Goal: Task Accomplishment & Management: Use online tool/utility

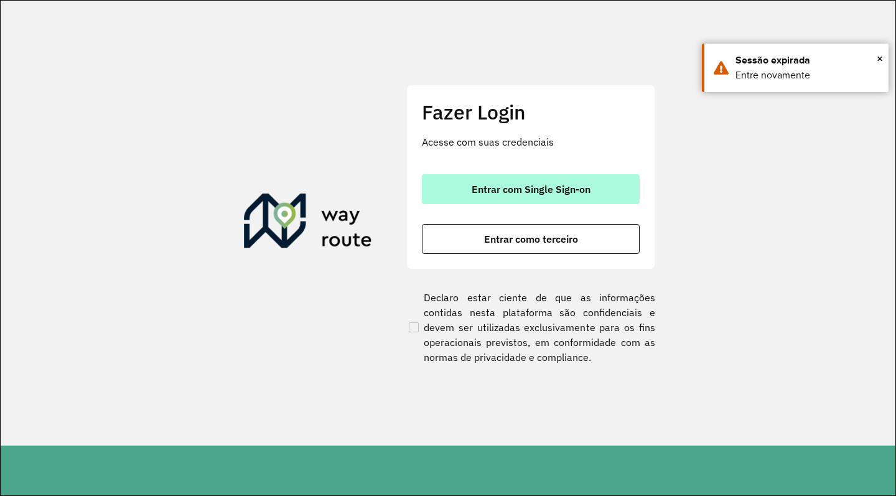
click at [452, 189] on button "Entrar com Single Sign-on" at bounding box center [531, 189] width 218 height 30
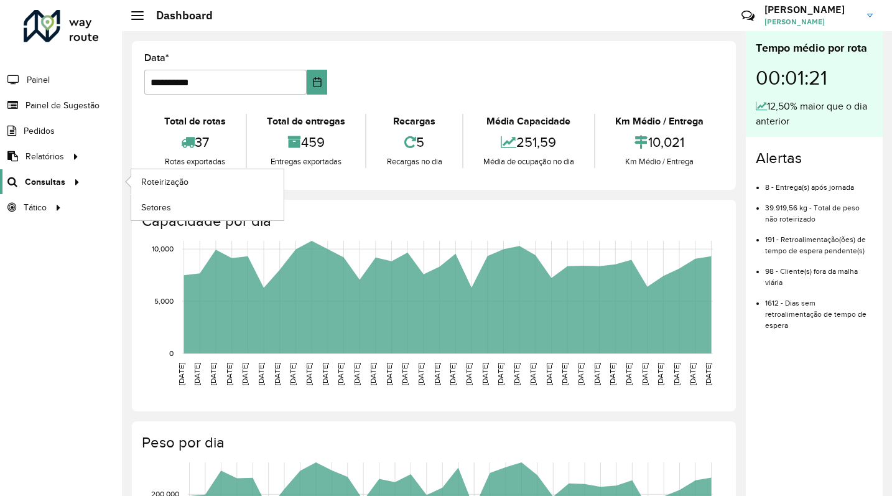
click at [46, 182] on span "Consultas" at bounding box center [45, 181] width 40 height 13
click at [163, 180] on span "Roteirização" at bounding box center [166, 181] width 50 height 13
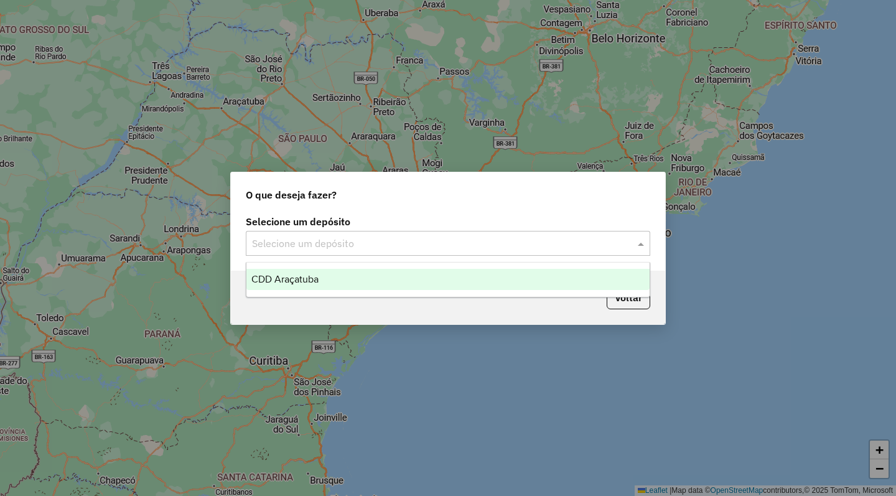
click at [567, 248] on input "text" at bounding box center [435, 243] width 367 height 15
click at [488, 277] on div "CDD Araçatuba" at bounding box center [447, 279] width 403 height 21
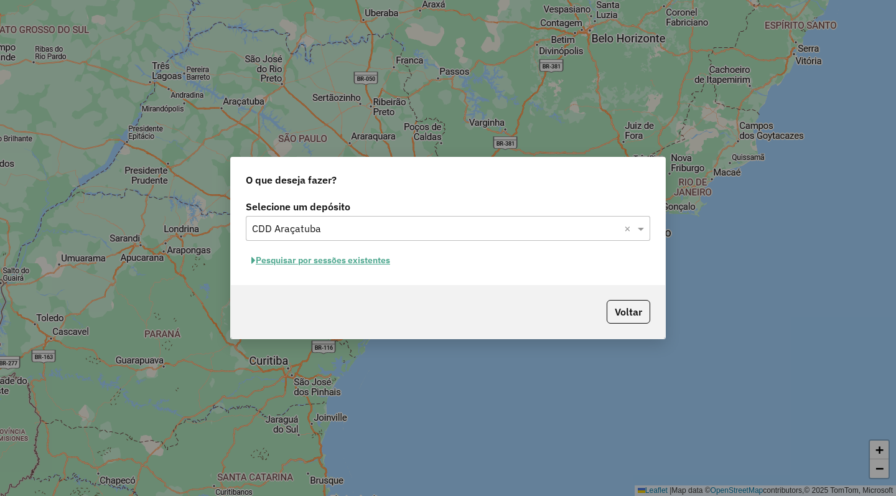
click at [355, 261] on button "Pesquisar por sessões existentes" at bounding box center [321, 260] width 150 height 19
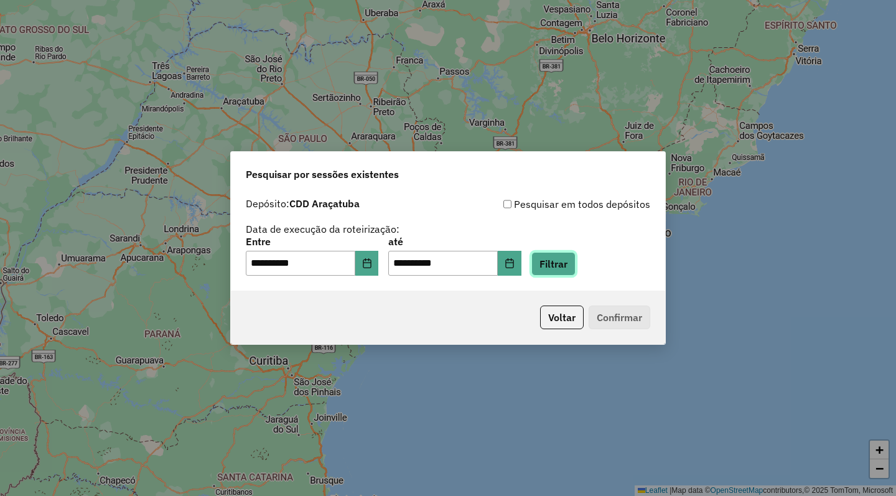
click at [575, 263] on button "Filtrar" at bounding box center [553, 264] width 44 height 24
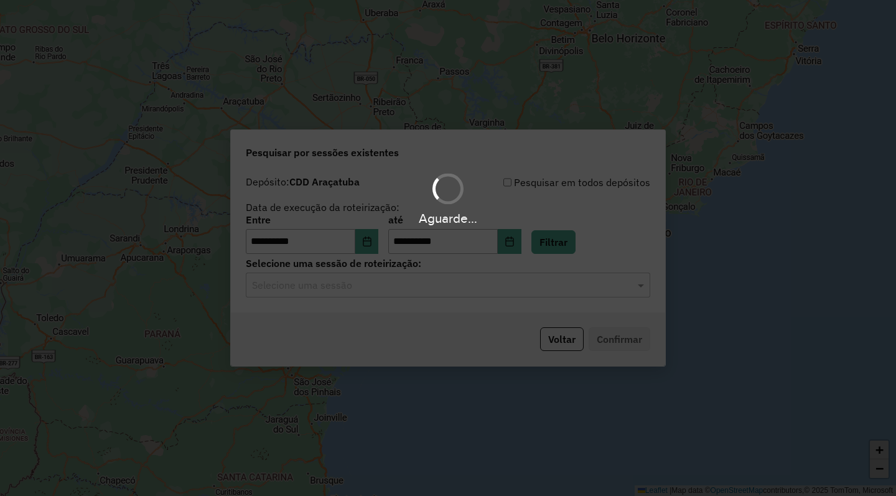
click at [330, 294] on div "Selecione uma sessão" at bounding box center [448, 284] width 404 height 25
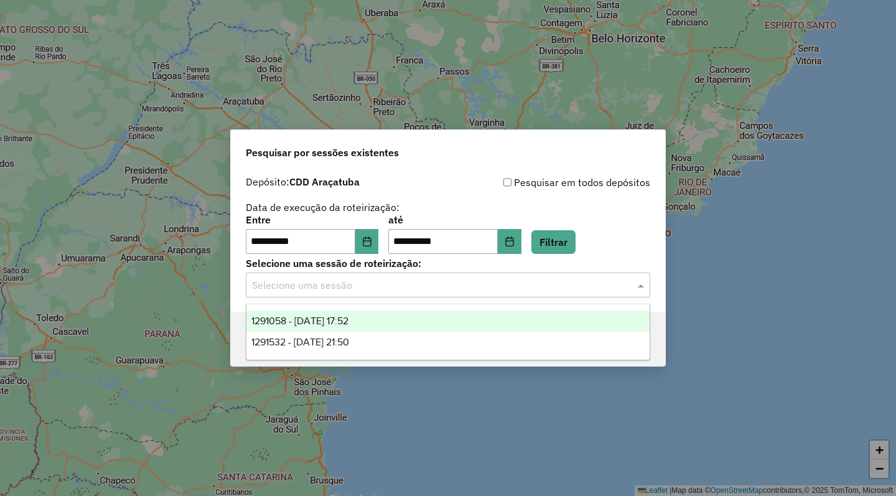
click at [334, 317] on span "1291058 - 09/10/2025 17:52" at bounding box center [299, 320] width 97 height 11
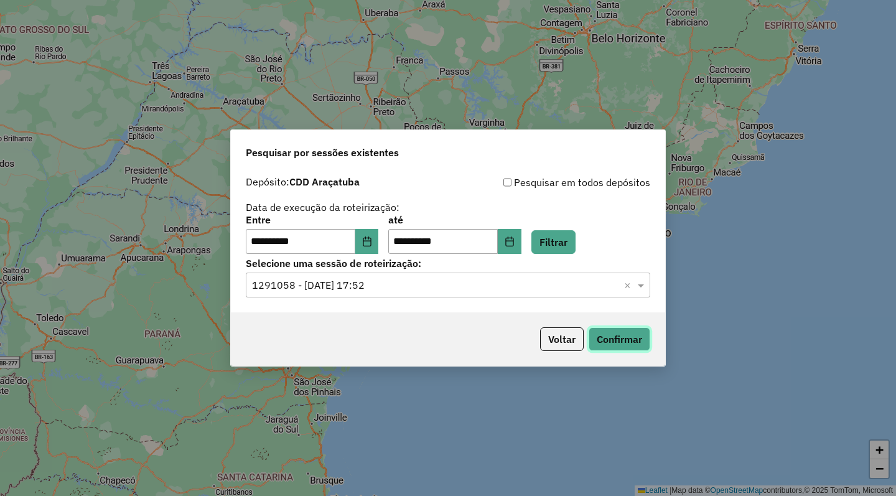
click at [605, 332] on button "Confirmar" at bounding box center [620, 339] width 62 height 24
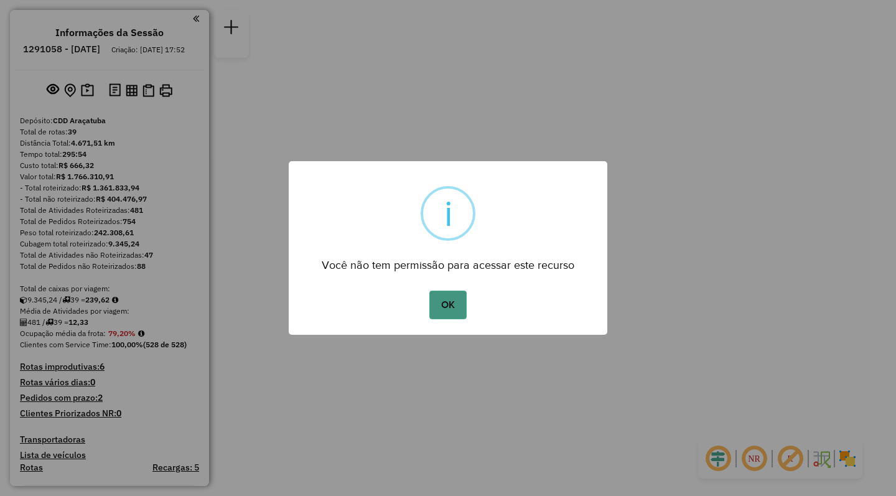
click at [452, 296] on button "OK" at bounding box center [447, 305] width 37 height 29
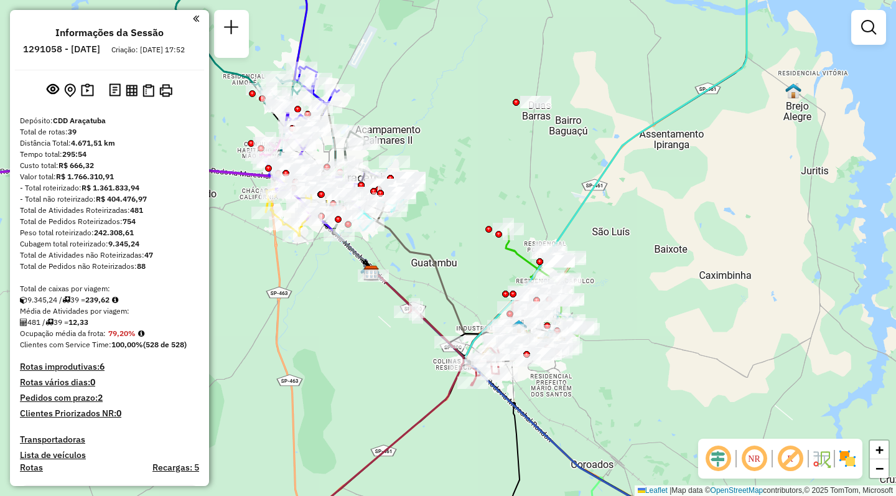
click at [755, 456] on em at bounding box center [754, 459] width 30 height 30
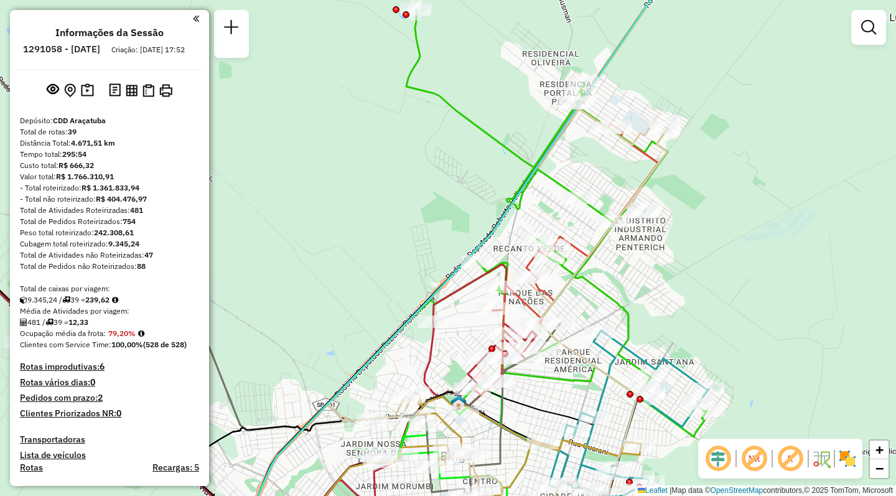
drag, startPoint x: 545, startPoint y: 435, endPoint x: 556, endPoint y: 396, distance: 40.8
click at [556, 396] on div "Janela de atendimento Grade de atendimento Capacidade Transportadoras Veículos …" at bounding box center [448, 248] width 896 height 496
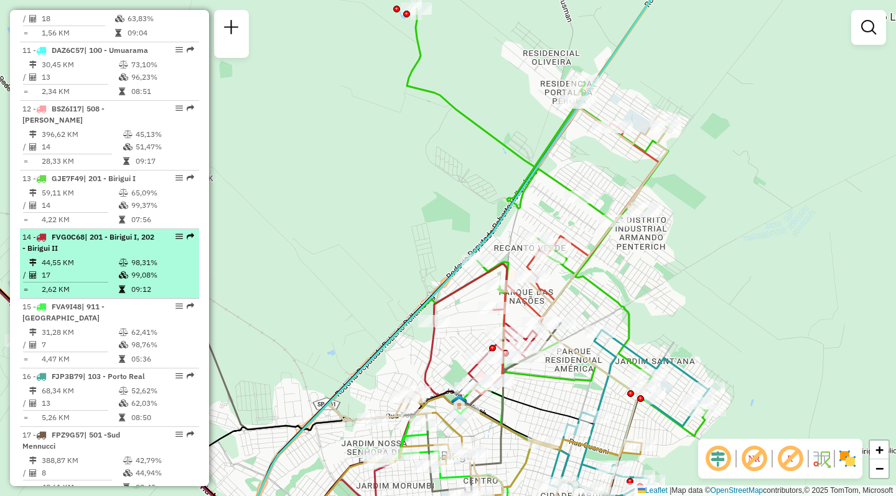
select select "**********"
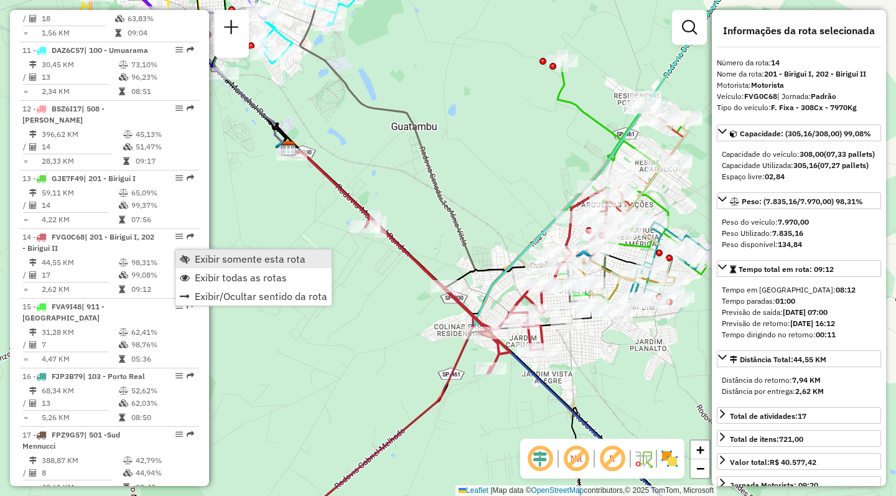
click at [208, 259] on span "Exibir somente esta rota" at bounding box center [250, 259] width 111 height 10
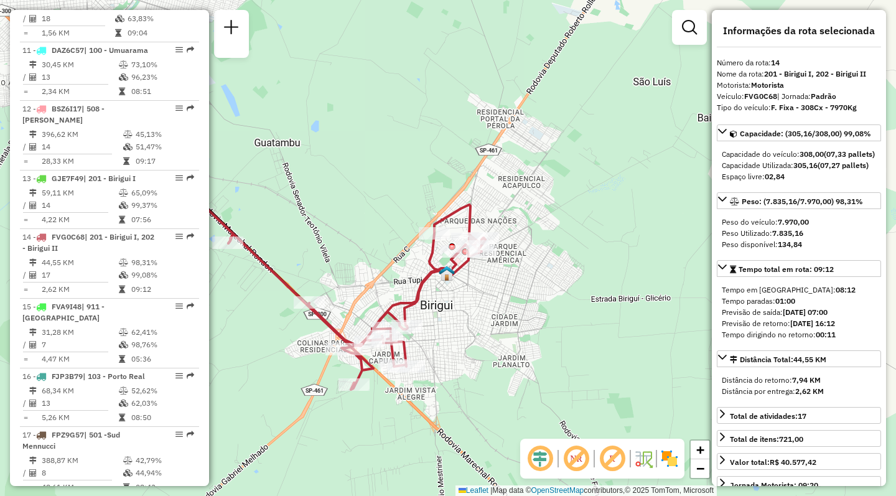
drag, startPoint x: 599, startPoint y: 294, endPoint x: 462, endPoint y: 310, distance: 137.8
click at [462, 310] on div "Janela de atendimento Grade de atendimento Capacidade Transportadoras Veículos …" at bounding box center [448, 248] width 896 height 496
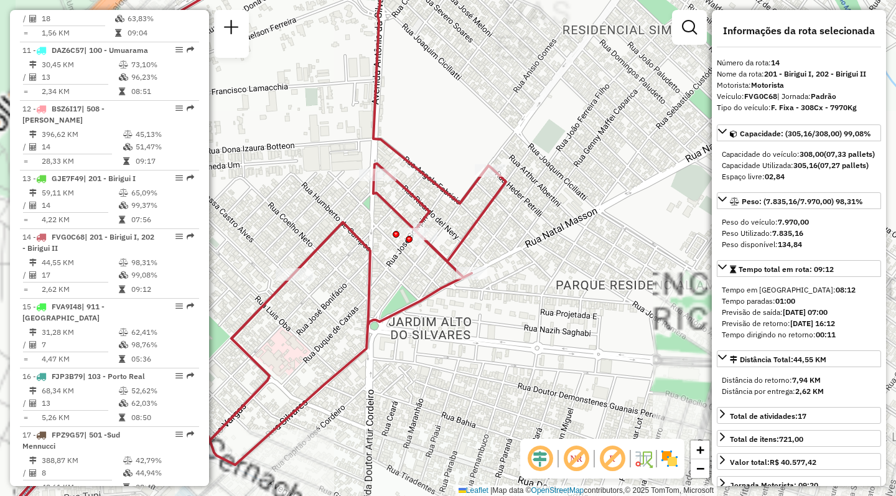
drag, startPoint x: 506, startPoint y: 205, endPoint x: 580, endPoint y: 240, distance: 82.4
click at [580, 240] on div "Janela de atendimento Grade de atendimento Capacidade Transportadoras Veículos …" at bounding box center [448, 248] width 896 height 496
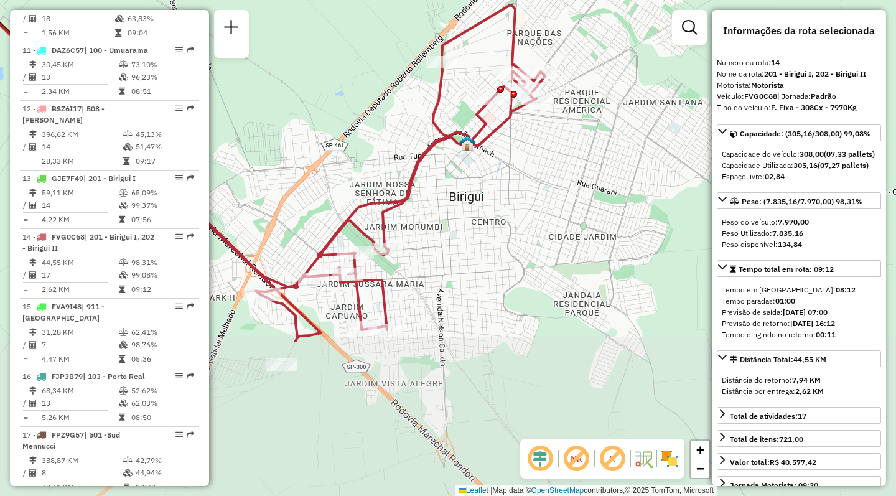
drag, startPoint x: 517, startPoint y: 360, endPoint x: 561, endPoint y: 157, distance: 207.4
click at [561, 157] on div "Janela de atendimento Grade de atendimento Capacidade Transportadoras Veículos …" at bounding box center [448, 248] width 896 height 496
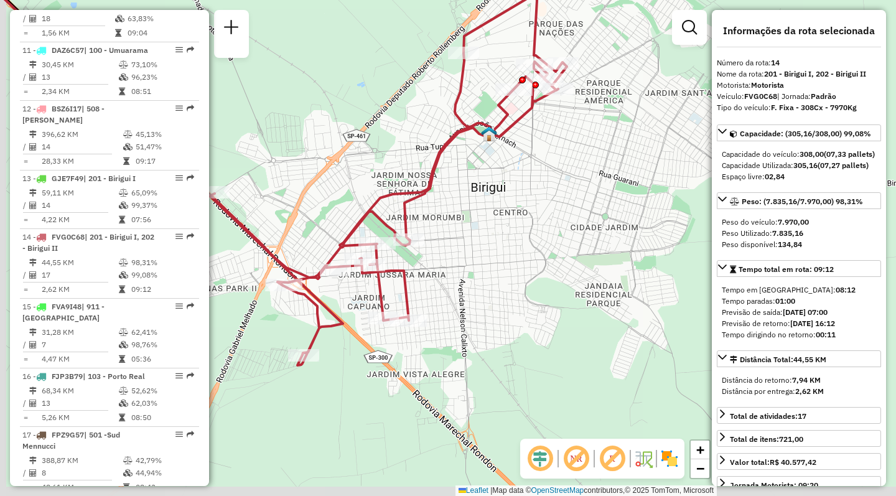
drag, startPoint x: 524, startPoint y: 316, endPoint x: 598, endPoint y: 290, distance: 78.5
click at [598, 290] on div "Janela de atendimento Grade de atendimento Capacidade Transportadoras Veículos …" at bounding box center [448, 248] width 896 height 496
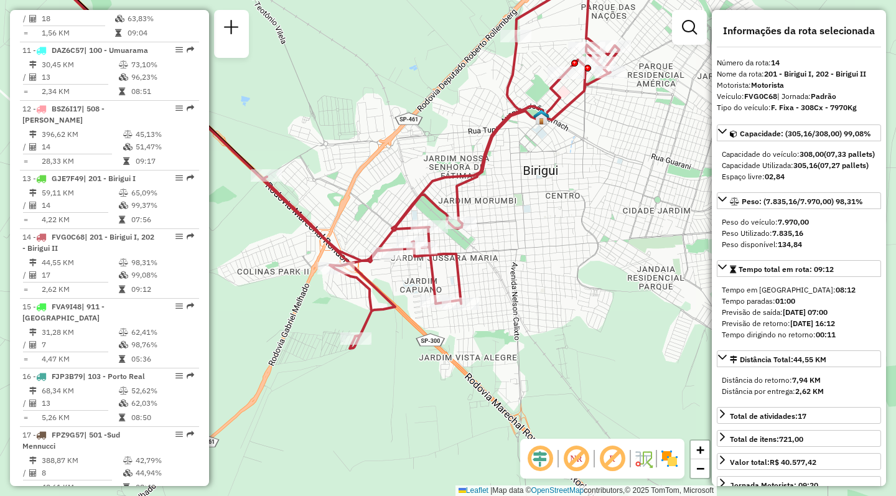
click at [666, 462] on img at bounding box center [669, 459] width 20 height 20
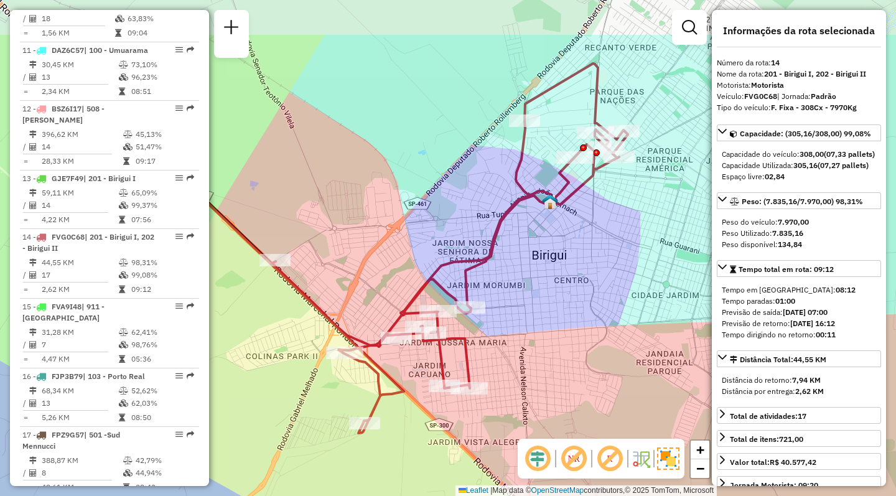
drag, startPoint x: 586, startPoint y: 256, endPoint x: 595, endPoint y: 340, distance: 85.1
click at [595, 340] on div "Janela de atendimento Grade de atendimento Capacidade Transportadoras Veículos …" at bounding box center [448, 248] width 896 height 496
